Goal: Use online tool/utility: Utilize a website feature to perform a specific function

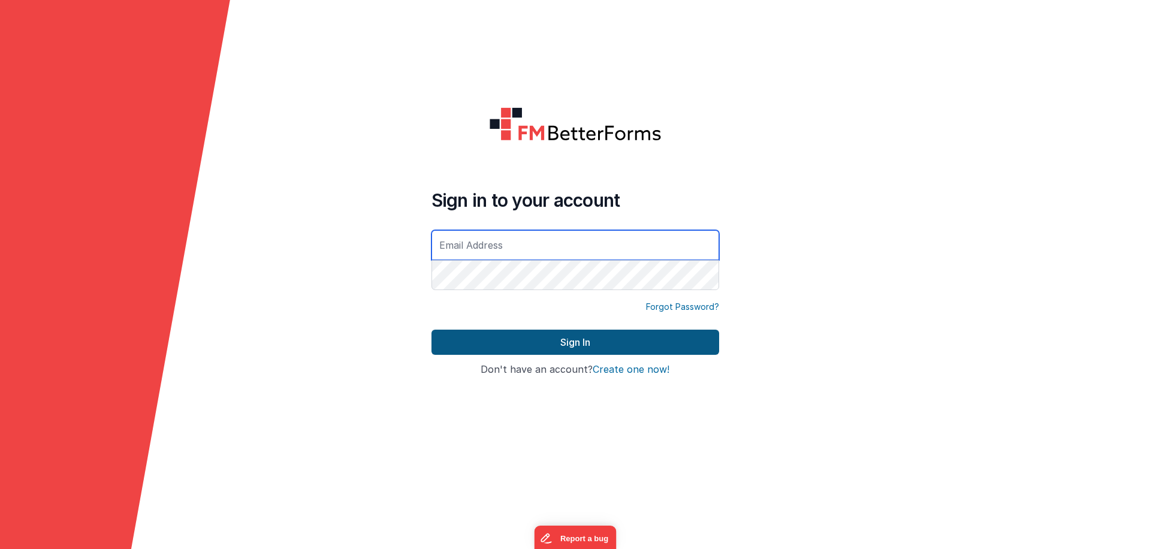
type input "[EMAIL_ADDRESS][DOMAIN_NAME]"
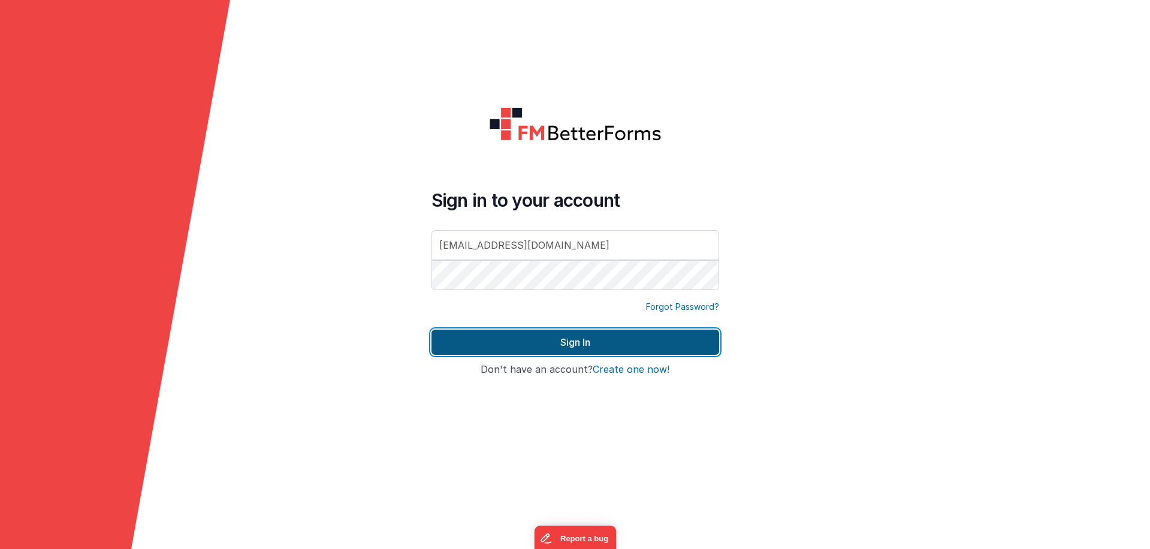
click at [550, 336] on button "Sign In" at bounding box center [576, 342] width 288 height 25
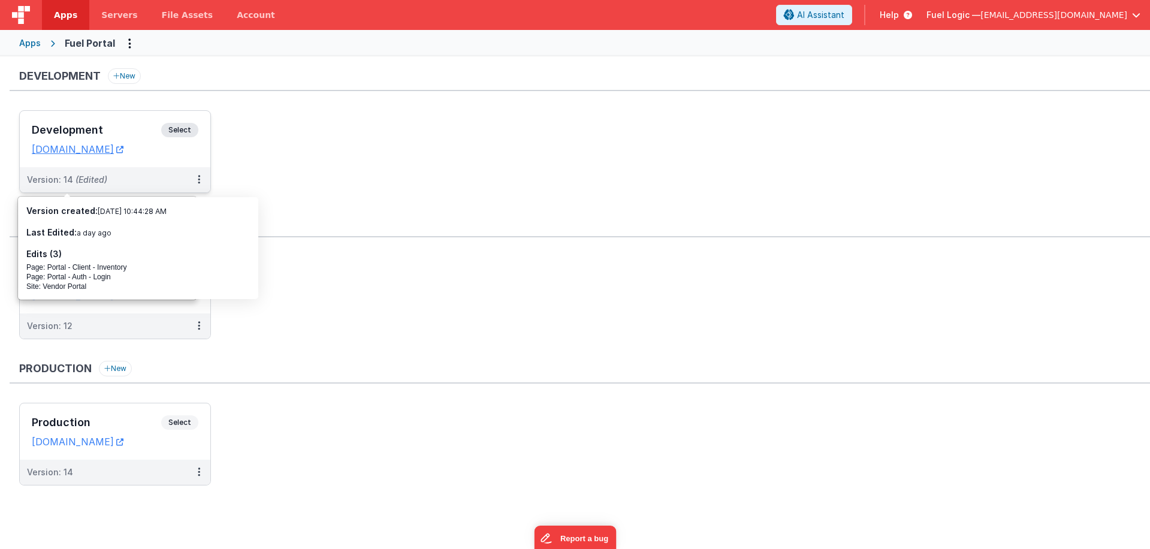
click at [86, 126] on h3 "Development" at bounding box center [96, 130] width 129 height 12
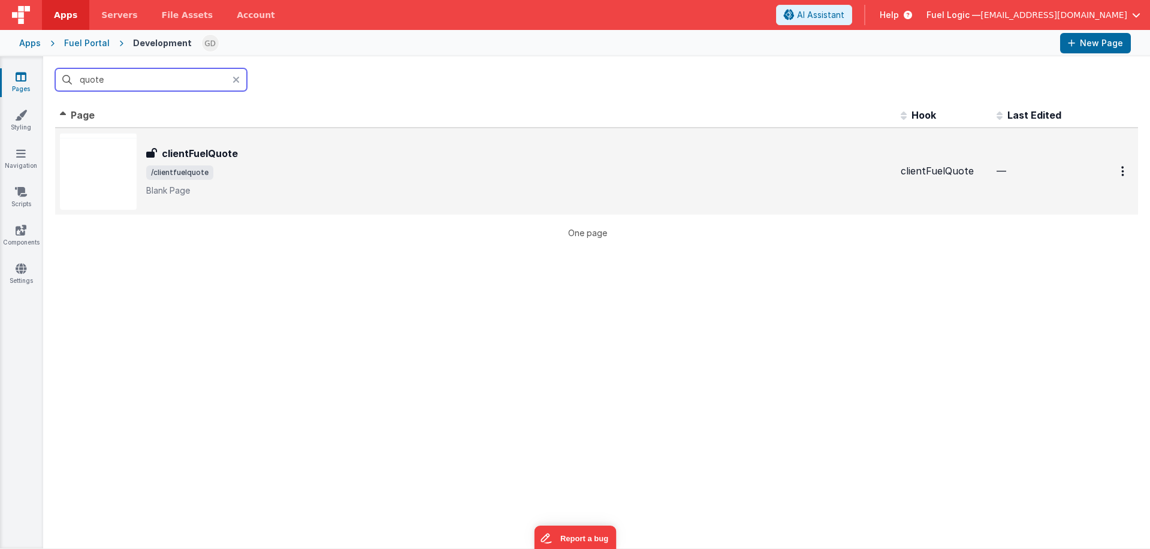
type input "quote"
click at [300, 178] on span "/clientfuelquote" at bounding box center [518, 172] width 745 height 14
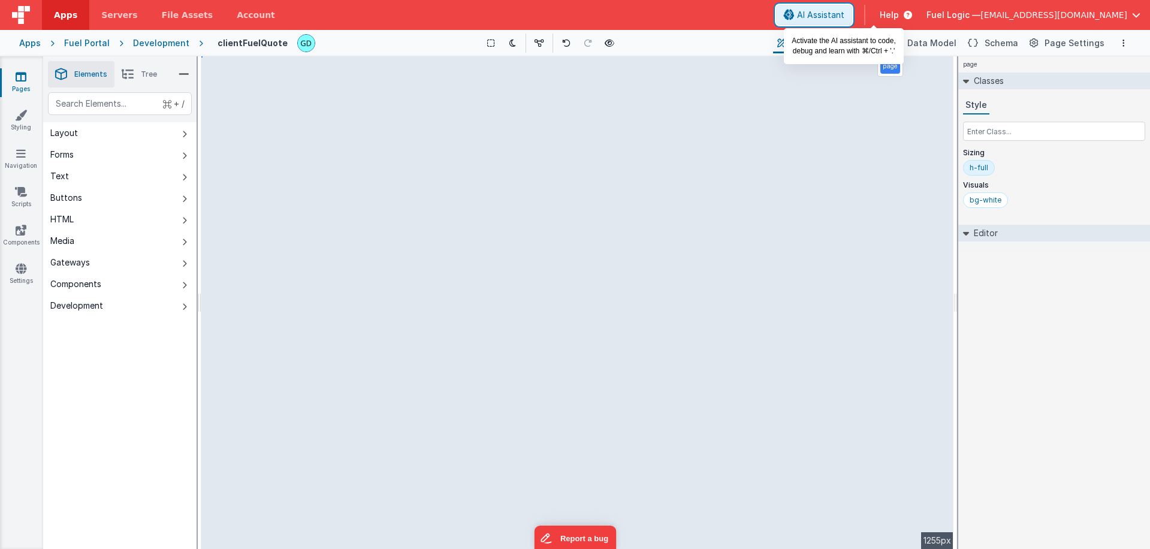
click at [845, 17] on span "AI Assistant" at bounding box center [820, 15] width 47 height 12
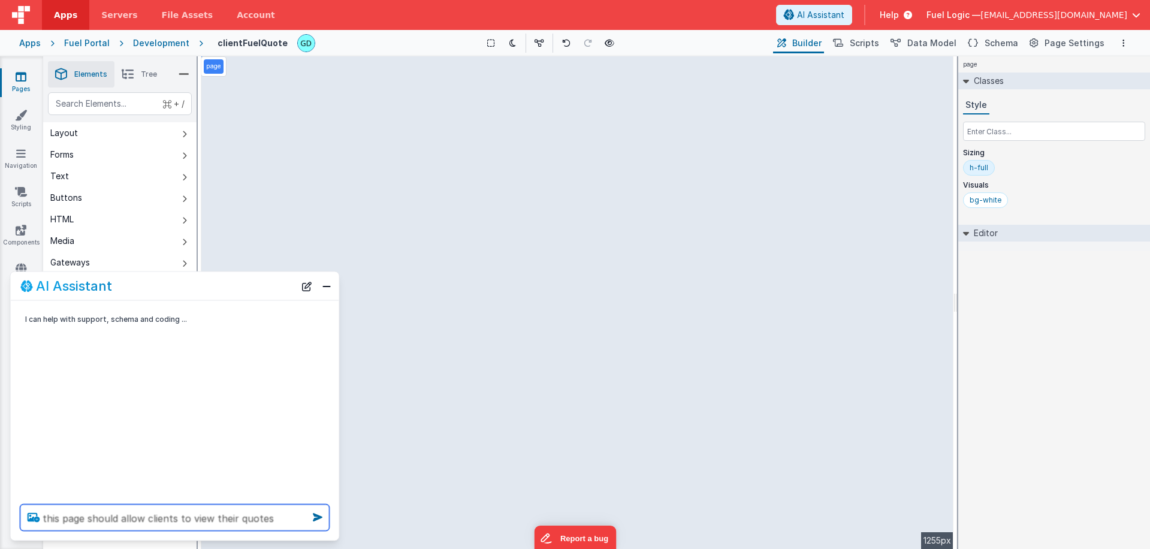
type textarea "this page should allow clients to view their quotes"
click at [35, 520] on icon at bounding box center [34, 517] width 22 height 19
click at [0, 0] on input "file" at bounding box center [0, 0] width 0 height 0
click at [274, 522] on textarea "this page should allow clients to view their quotes" at bounding box center [174, 518] width 309 height 26
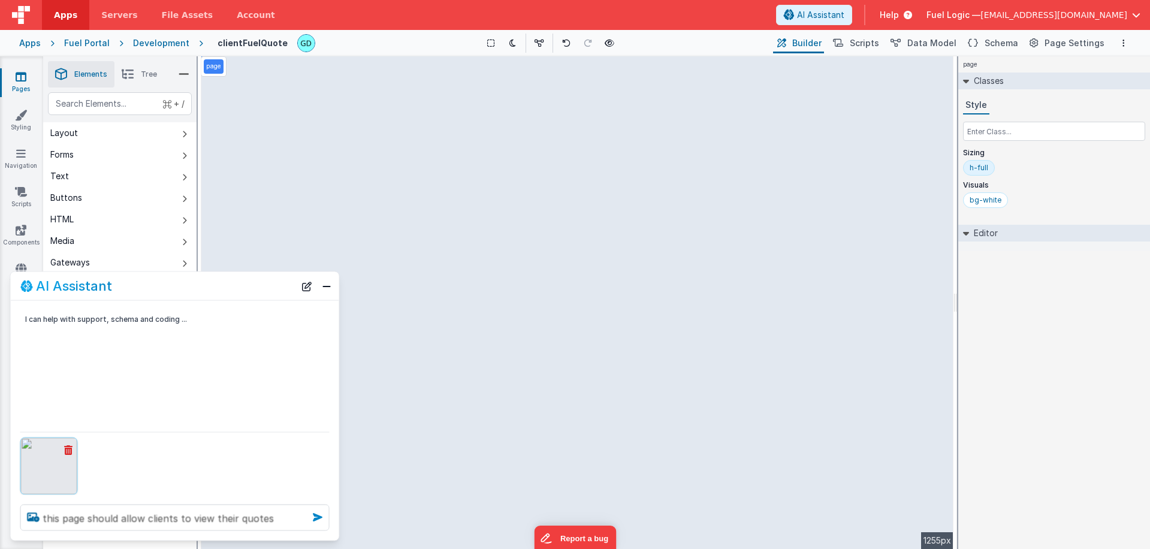
click at [308, 520] on icon at bounding box center [317, 517] width 19 height 19
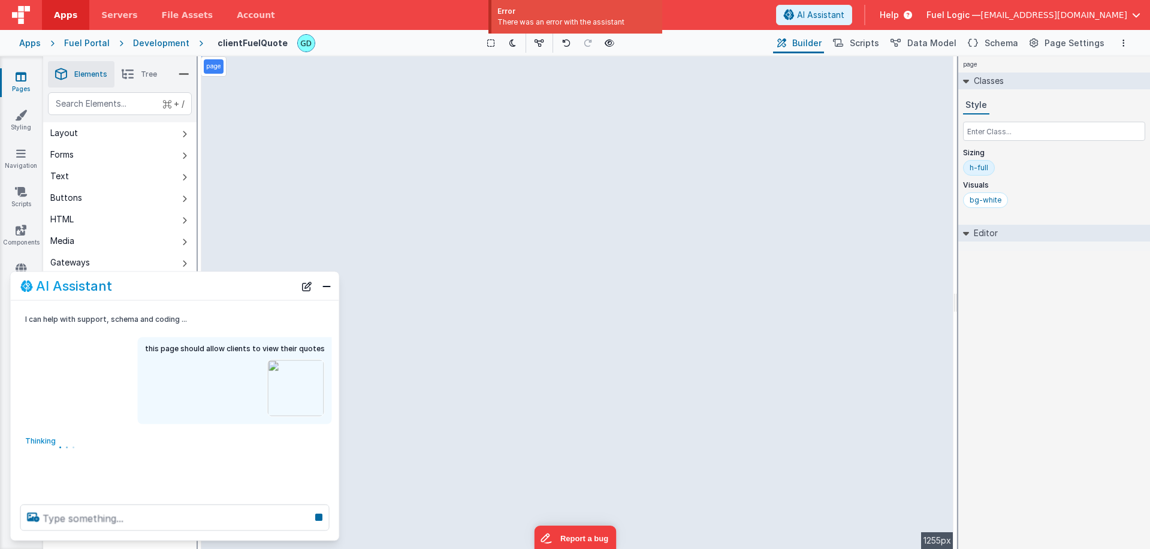
click at [593, 22] on div "There was an error with the assistant" at bounding box center [576, 22] width 159 height 11
click at [295, 394] on img at bounding box center [296, 388] width 85 height 85
click at [290, 369] on img at bounding box center [296, 388] width 85 height 85
click at [293, 379] on img at bounding box center [296, 388] width 85 height 85
click at [307, 290] on button "New Chat" at bounding box center [306, 286] width 17 height 17
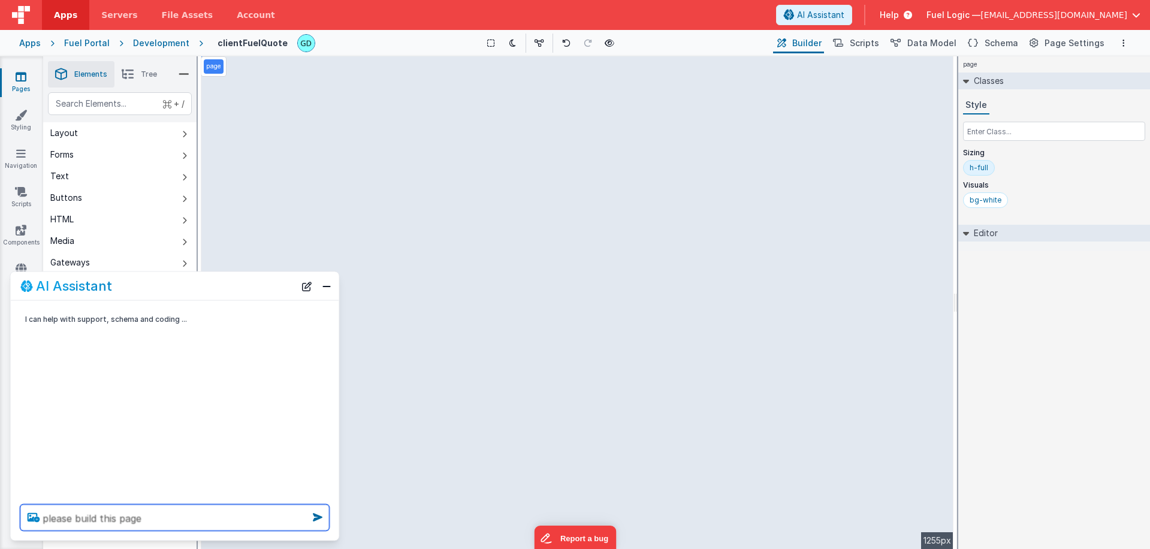
type textarea "please build this page"
click at [37, 515] on icon at bounding box center [34, 517] width 22 height 19
click at [0, 0] on input "file" at bounding box center [0, 0] width 0 height 0
click at [198, 521] on textarea "please build this page" at bounding box center [174, 518] width 309 height 26
click at [28, 514] on icon at bounding box center [34, 517] width 22 height 19
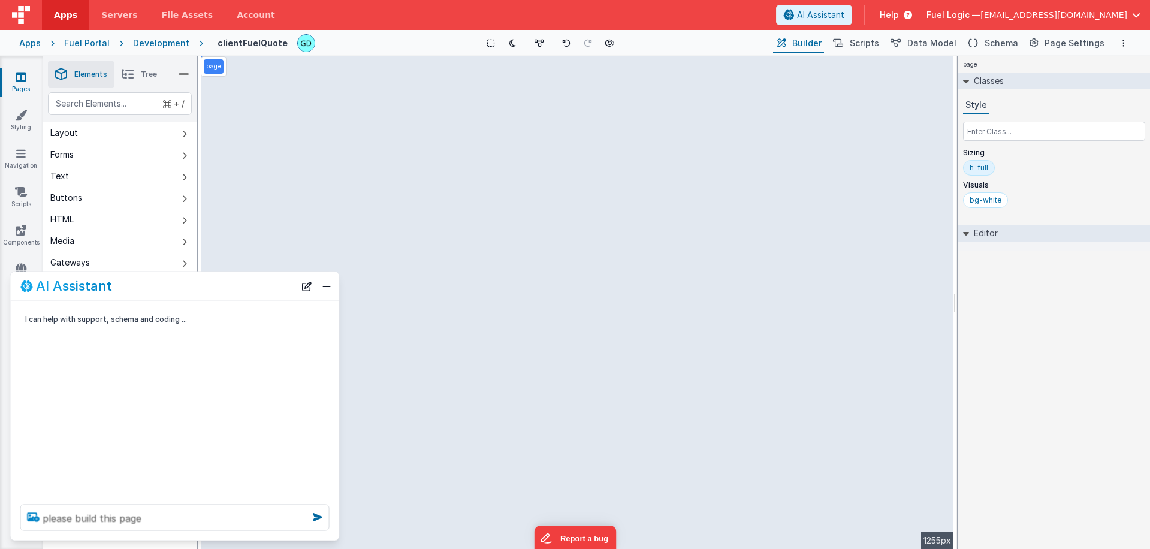
click at [0, 0] on input "file" at bounding box center [0, 0] width 0 height 0
click at [32, 518] on icon at bounding box center [34, 517] width 22 height 19
click at [0, 0] on input "file" at bounding box center [0, 0] width 0 height 0
click at [313, 518] on icon at bounding box center [317, 517] width 19 height 19
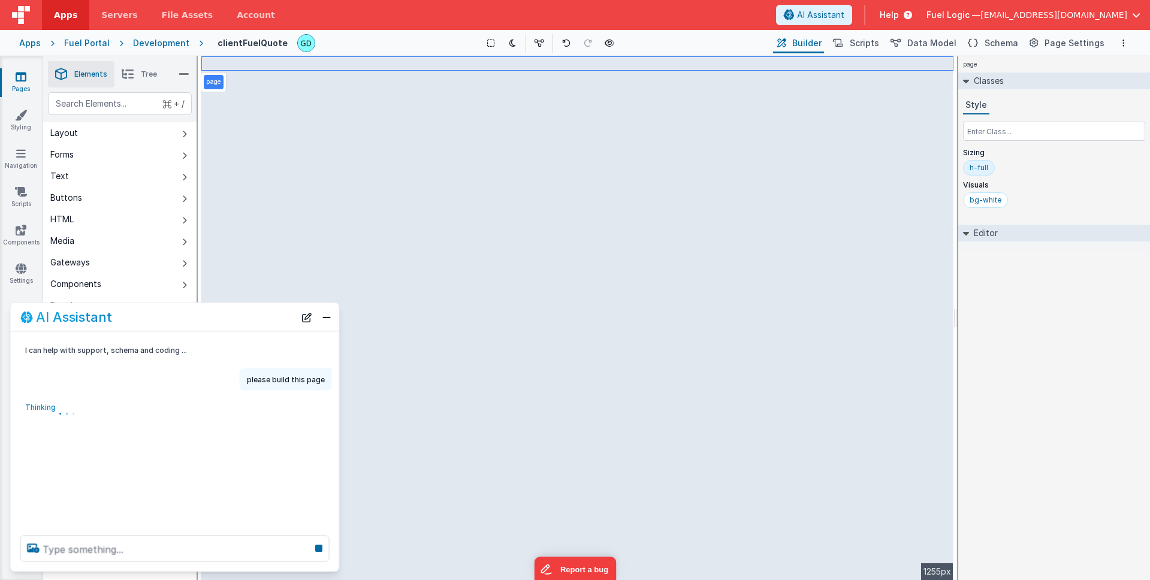
click at [180, 458] on div "I can help with support, schema and coding ... please build this page Thinking …" at bounding box center [175, 429] width 328 height 194
